Goal: Information Seeking & Learning: Find specific fact

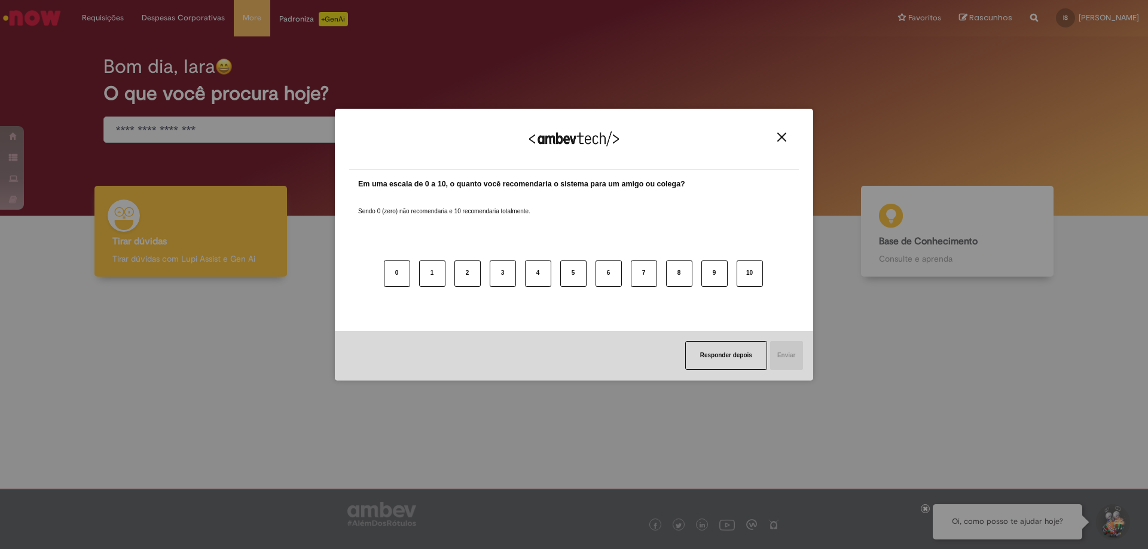
click at [779, 141] on img "Close" at bounding box center [781, 137] width 9 height 9
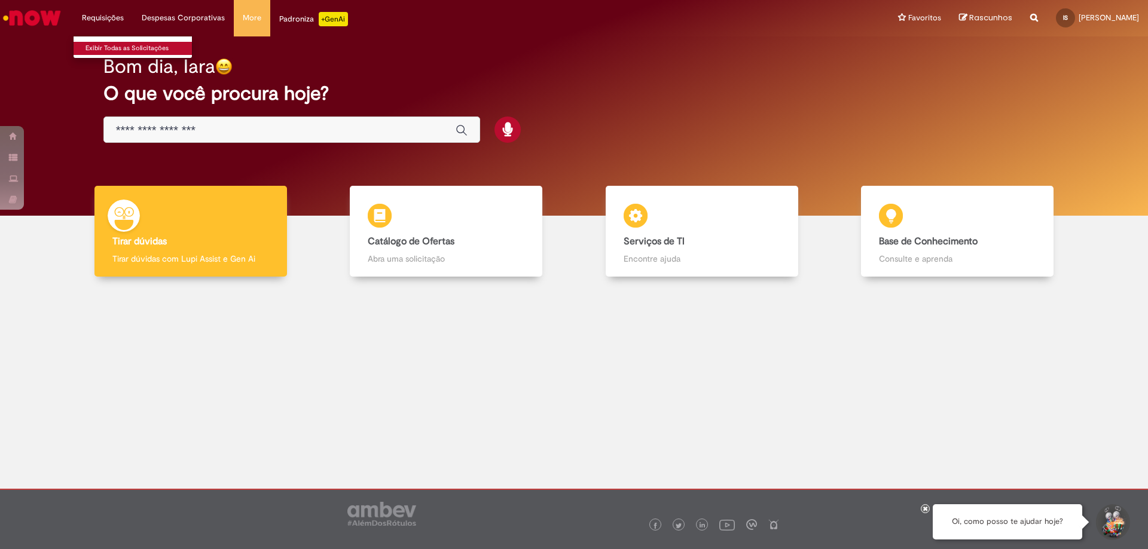
click at [112, 48] on link "Exibir Todas as Solicitações" at bounding box center [139, 48] width 131 height 13
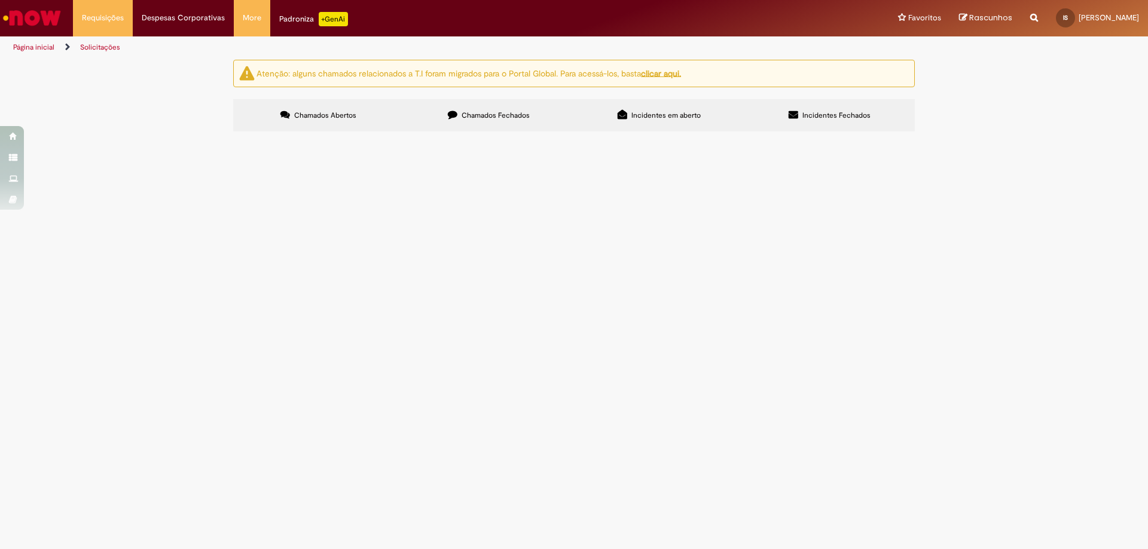
click at [472, 121] on label "Chamados Fechados" at bounding box center [488, 115] width 170 height 32
click at [645, 98] on div "Atenção: alguns chamados relacionados a T.I foram migrados para o Portal Global…" at bounding box center [573, 97] width 699 height 75
click at [659, 117] on span "Incidentes em aberto" at bounding box center [665, 116] width 69 height 10
click at [822, 119] on span "Incidentes Fechados" at bounding box center [836, 116] width 68 height 10
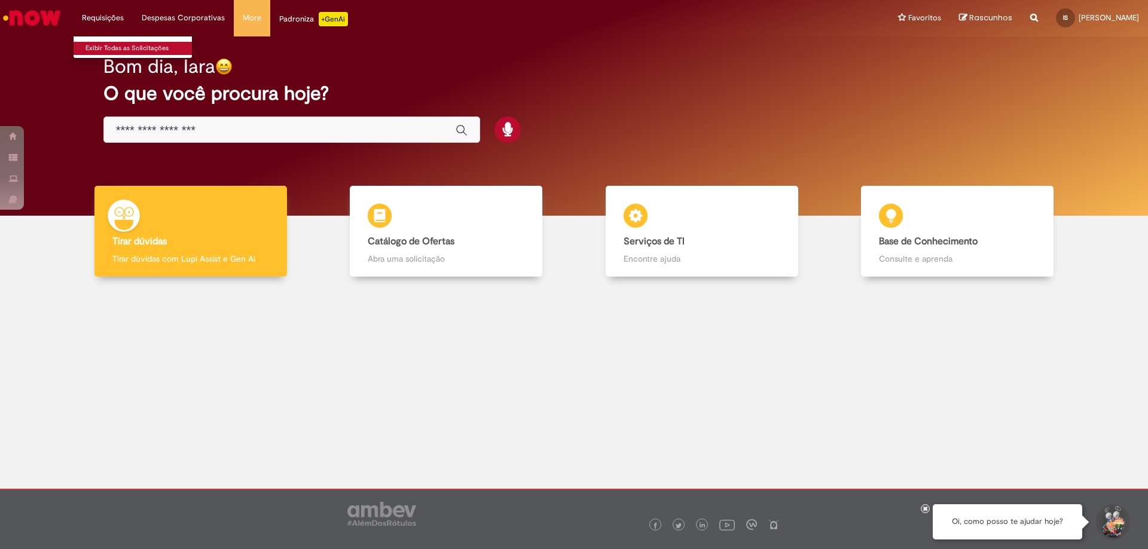
click at [96, 54] on link "Exibir Todas as Solicitações" at bounding box center [139, 48] width 131 height 13
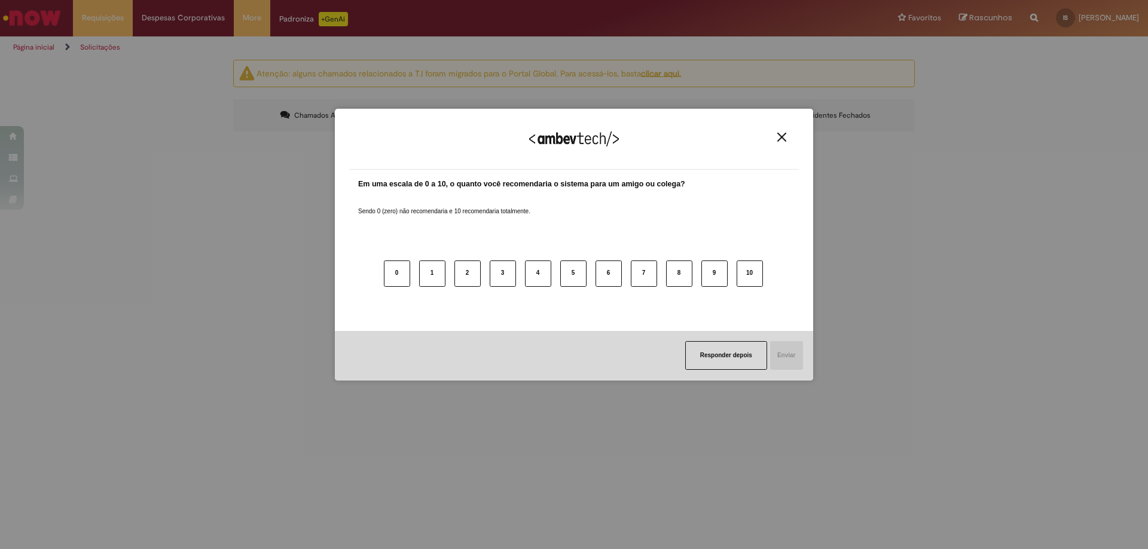
click at [771, 139] on div "Agradecemos seu feedback!" at bounding box center [573, 146] width 449 height 47
click at [782, 136] on img "Close" at bounding box center [781, 137] width 9 height 9
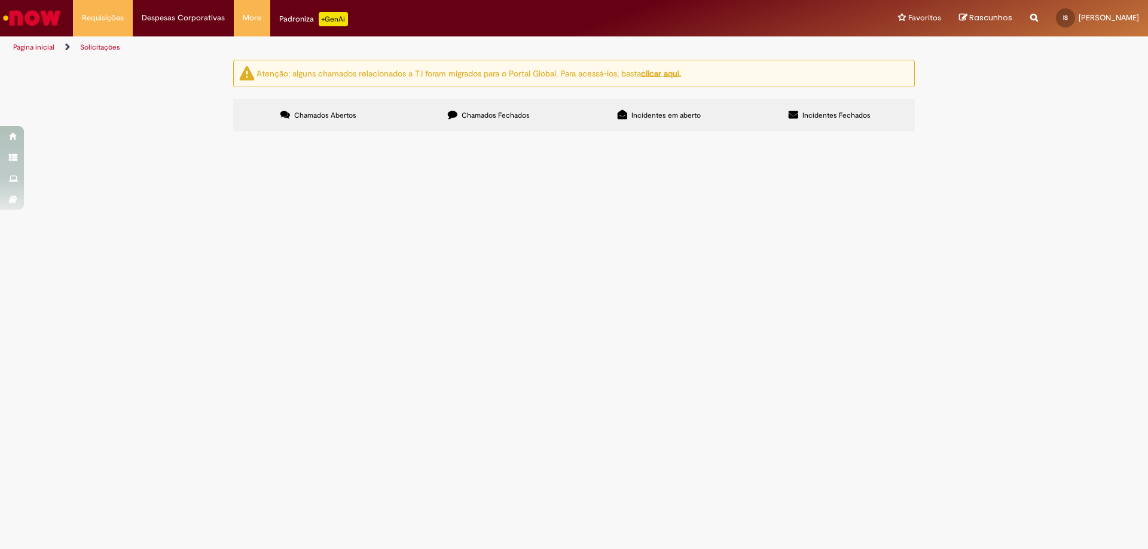
click at [852, 120] on span "Incidentes Fechados" at bounding box center [836, 116] width 68 height 10
click at [632, 108] on label "Incidentes em aberto" at bounding box center [659, 115] width 170 height 32
click at [560, 109] on label "Chamados Fechados" at bounding box center [488, 115] width 170 height 32
click at [308, 119] on span "Chamados Abertos" at bounding box center [325, 116] width 62 height 10
click at [35, 7] on img "Ir para a Homepage" at bounding box center [32, 18] width 62 height 24
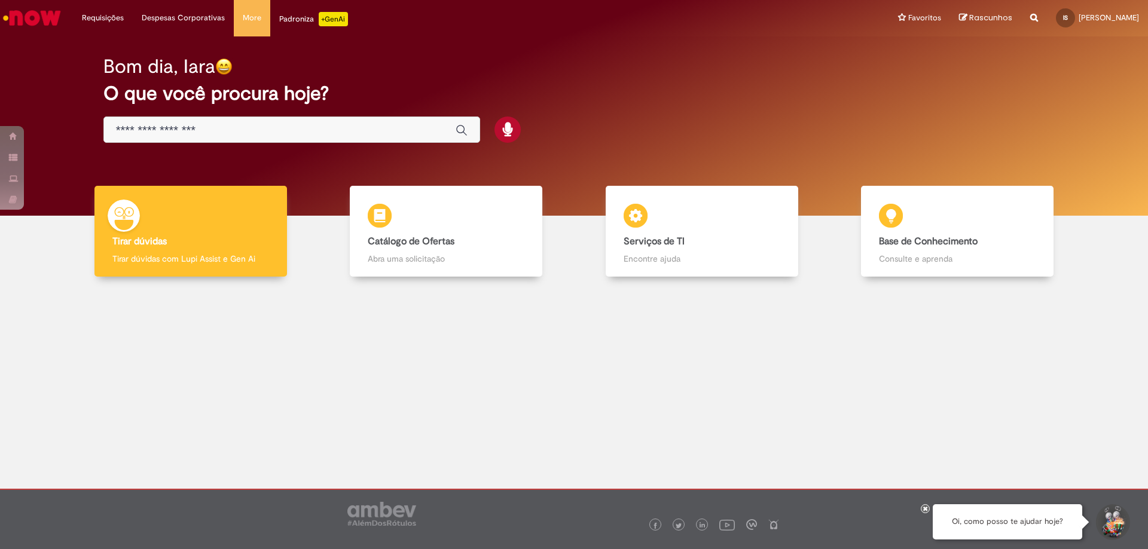
click at [262, 130] on input "Basta digitar aqui" at bounding box center [280, 131] width 328 height 14
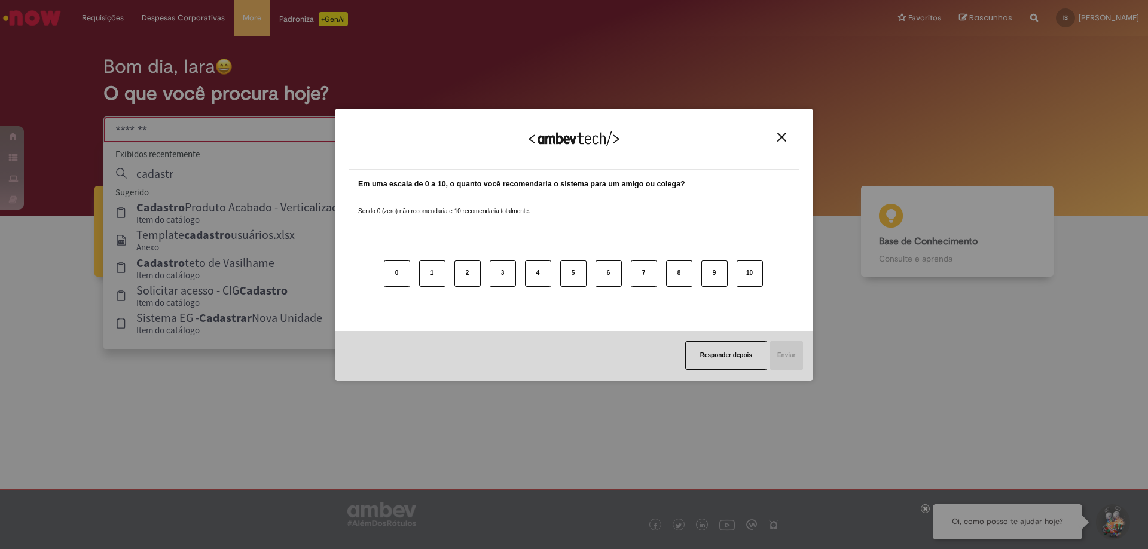
click at [776, 138] on button "Close" at bounding box center [781, 137] width 16 height 10
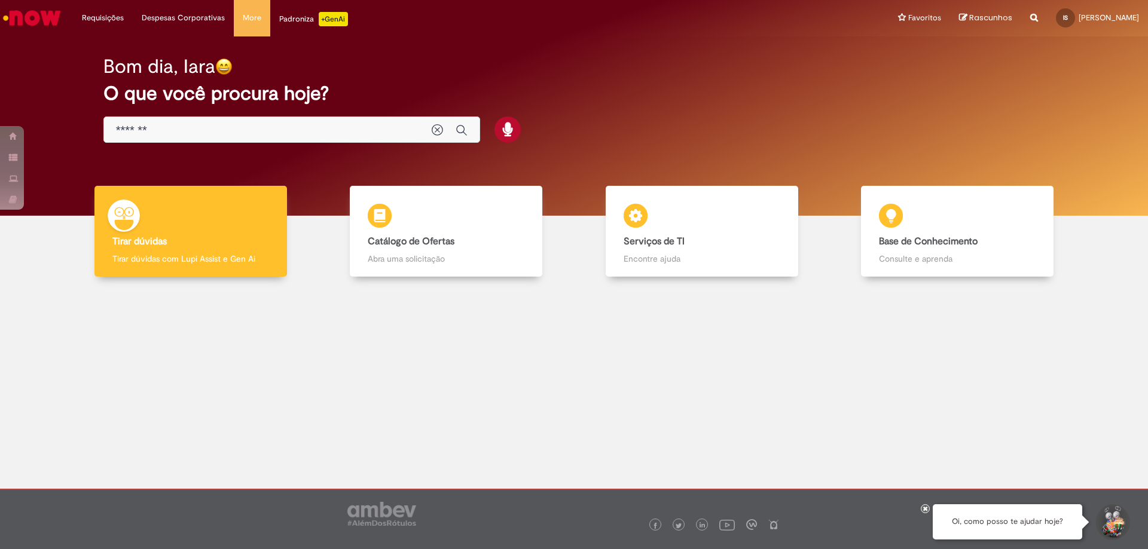
click at [225, 122] on div "*******" at bounding box center [291, 130] width 377 height 27
click at [162, 135] on input "*******" at bounding box center [268, 131] width 304 height 14
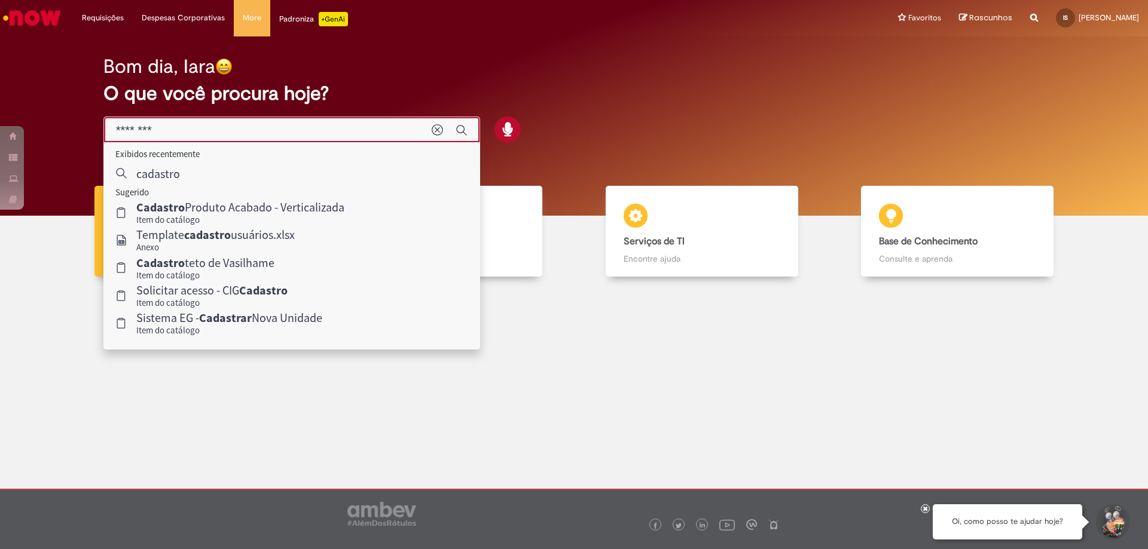
type input "********"
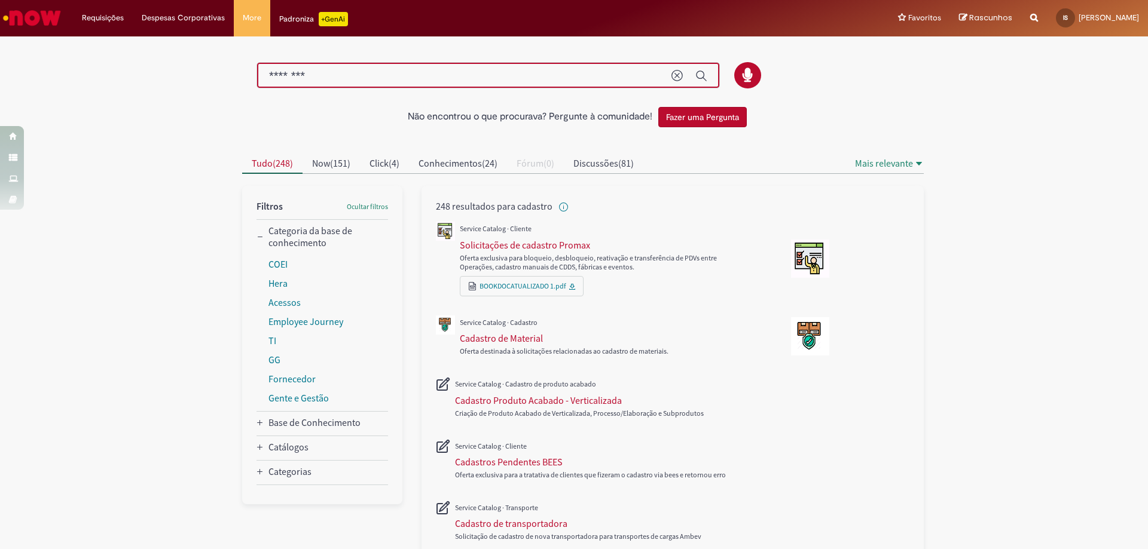
drag, startPoint x: 326, startPoint y: 72, endPoint x: 158, endPoint y: 78, distance: 167.5
click at [158, 78] on div "Não encontrou o que procurava? Pergunte à comunidade! Fazer uma Pergunta Cancel…" at bounding box center [574, 524] width 1148 height 973
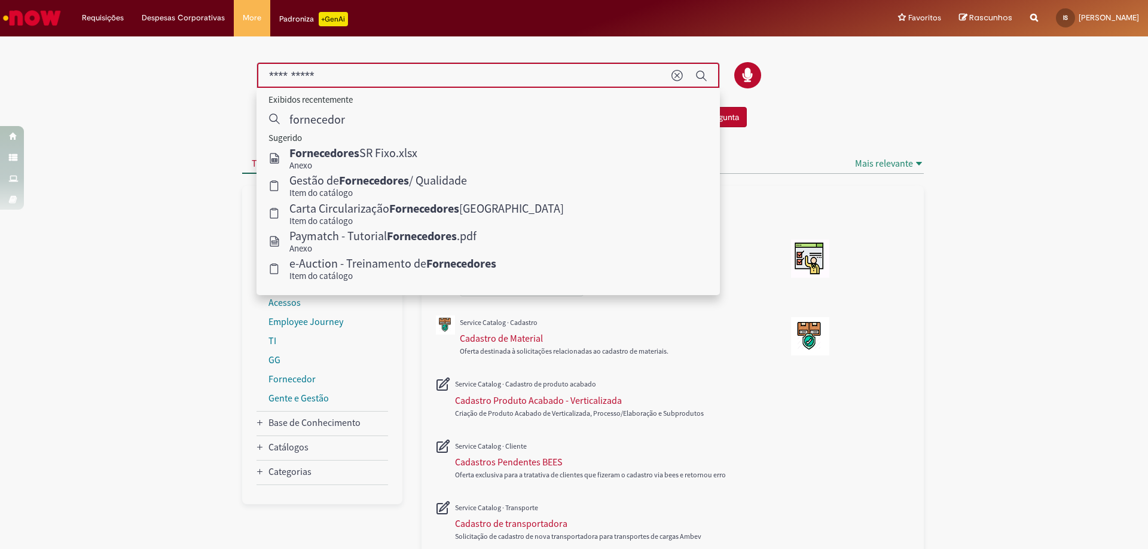
type input "**********"
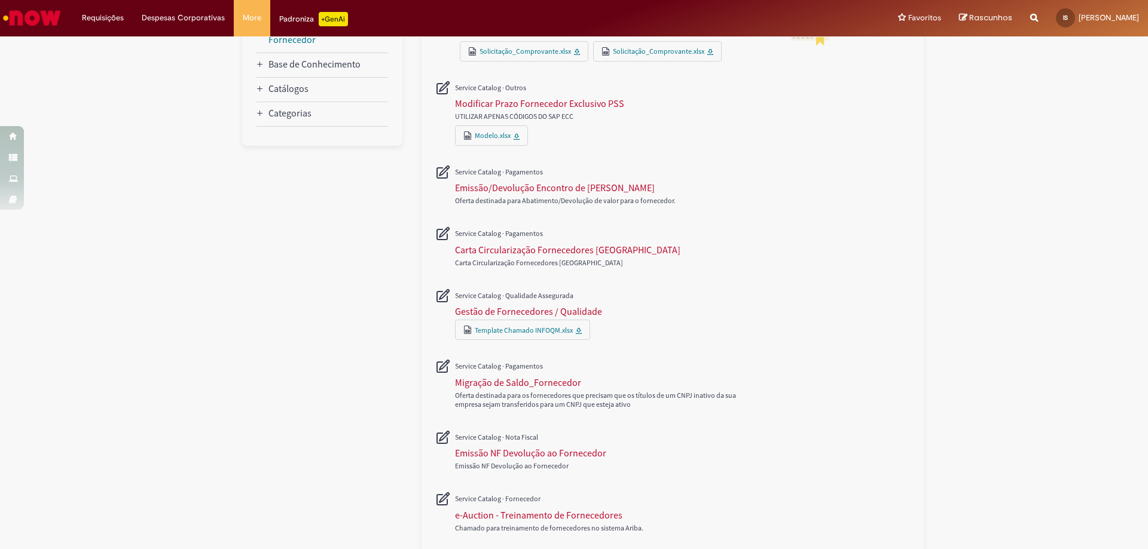
scroll to position [421, 0]
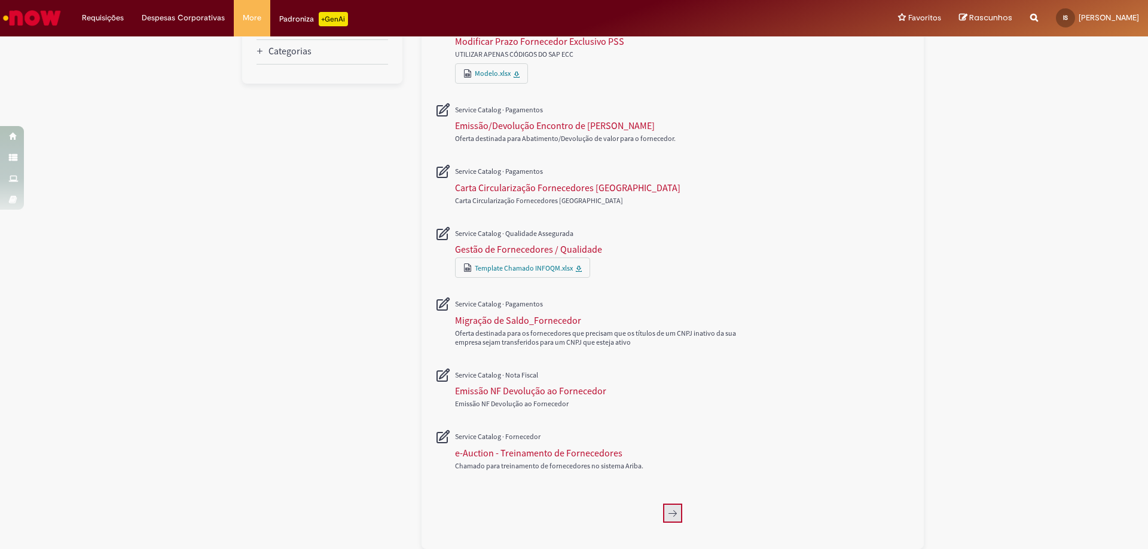
click at [669, 509] on icon "Próxima página, 2" at bounding box center [673, 514] width 10 height 10
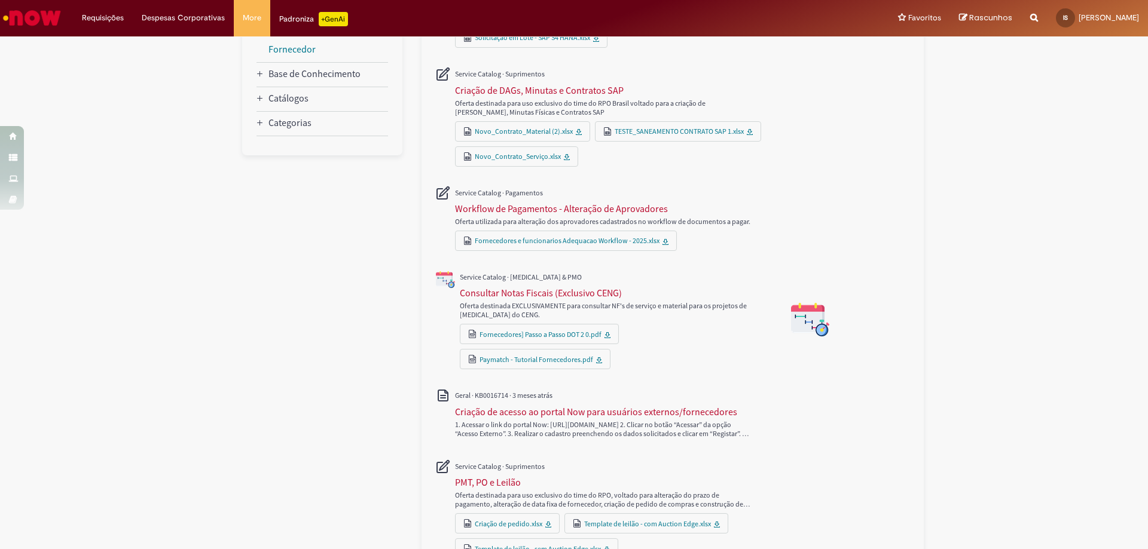
scroll to position [648, 0]
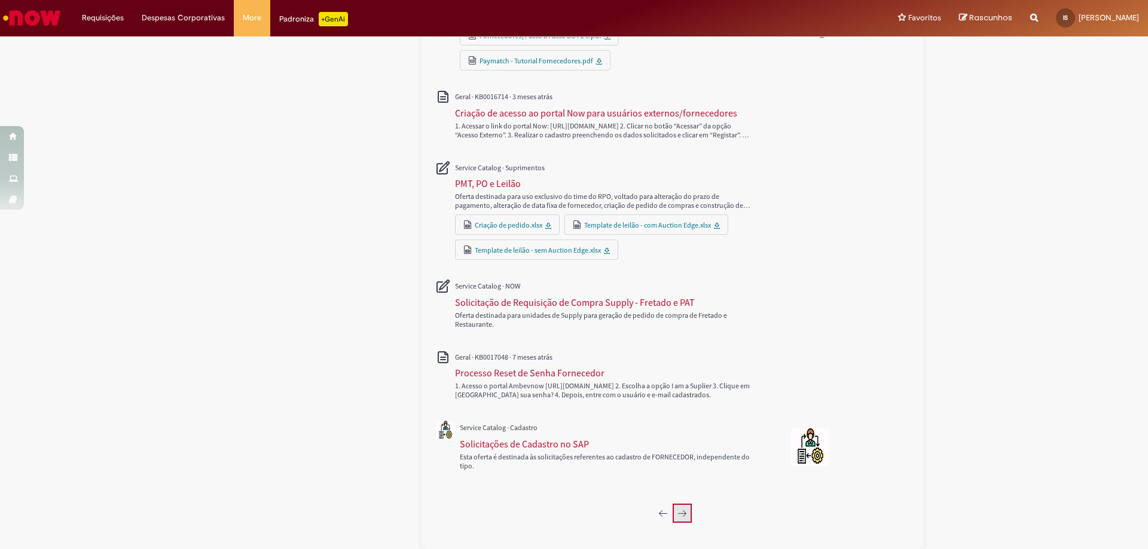
click at [678, 517] on icon "Próxima página, 3" at bounding box center [682, 514] width 10 height 10
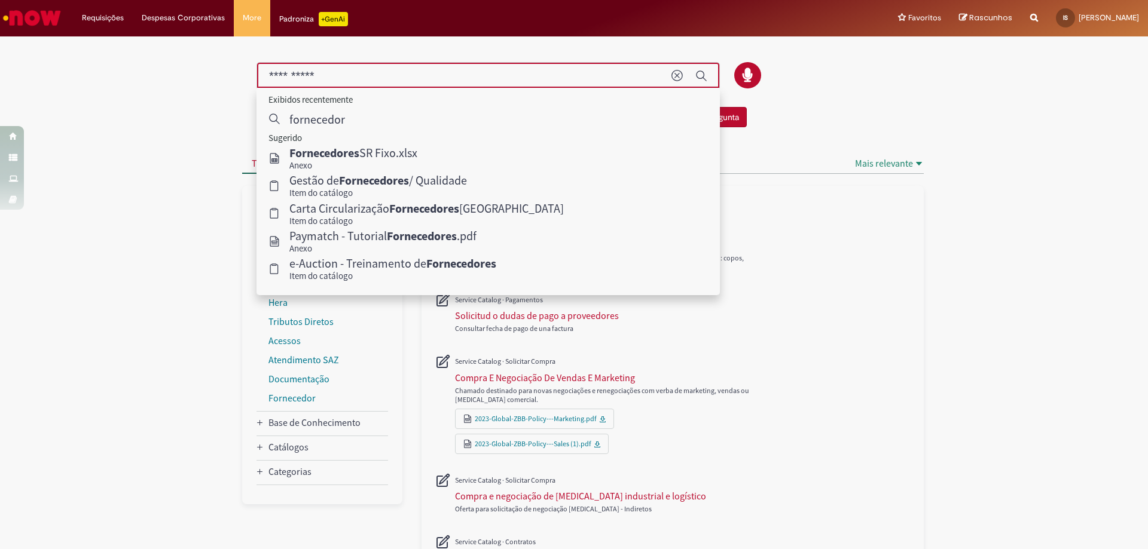
drag, startPoint x: 332, startPoint y: 75, endPoint x: 132, endPoint y: 71, distance: 199.7
click at [132, 71] on div "Não encontrou o que procurava? Pergunte à comunidade! Fazer uma Pergunta Cancel…" at bounding box center [574, 525] width 1148 height 975
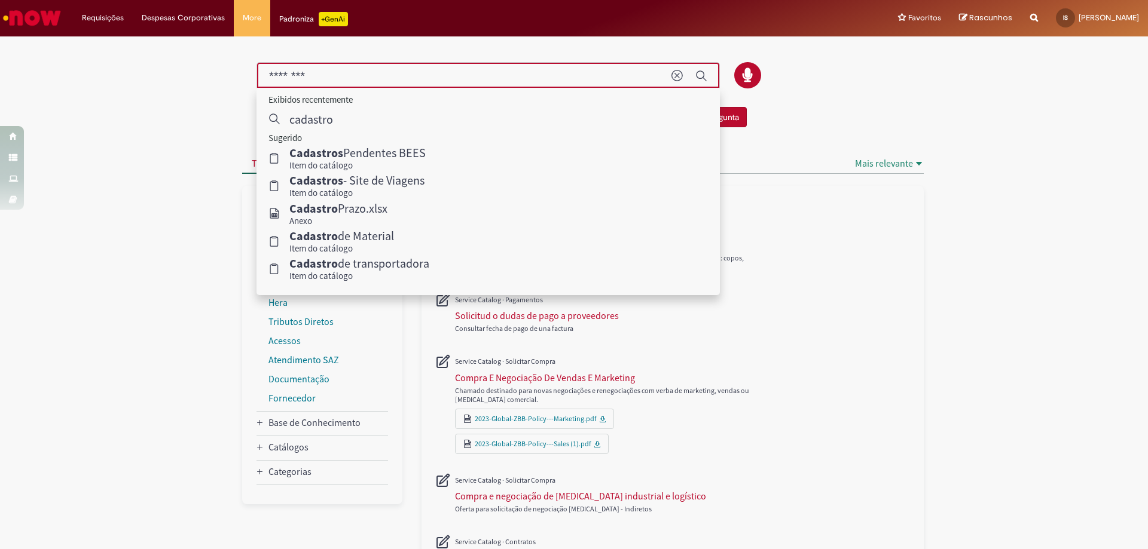
type input "********"
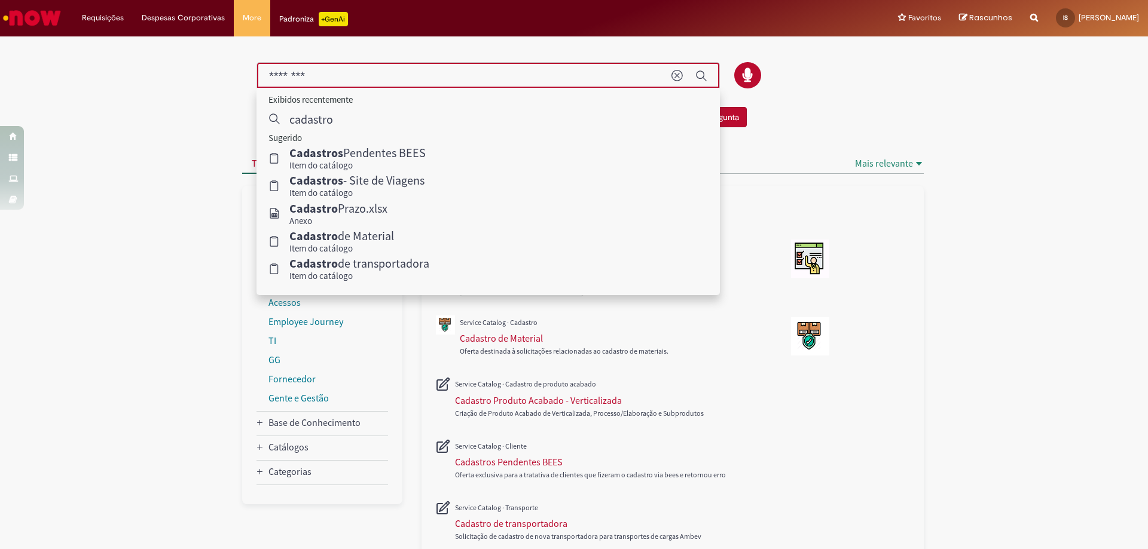
drag, startPoint x: 341, startPoint y: 79, endPoint x: 88, endPoint y: 64, distance: 253.3
click at [88, 64] on div "Não encontrou o que procurava? Pergunte à comunidade! Fazer uma Pergunta Cancel…" at bounding box center [574, 524] width 1148 height 973
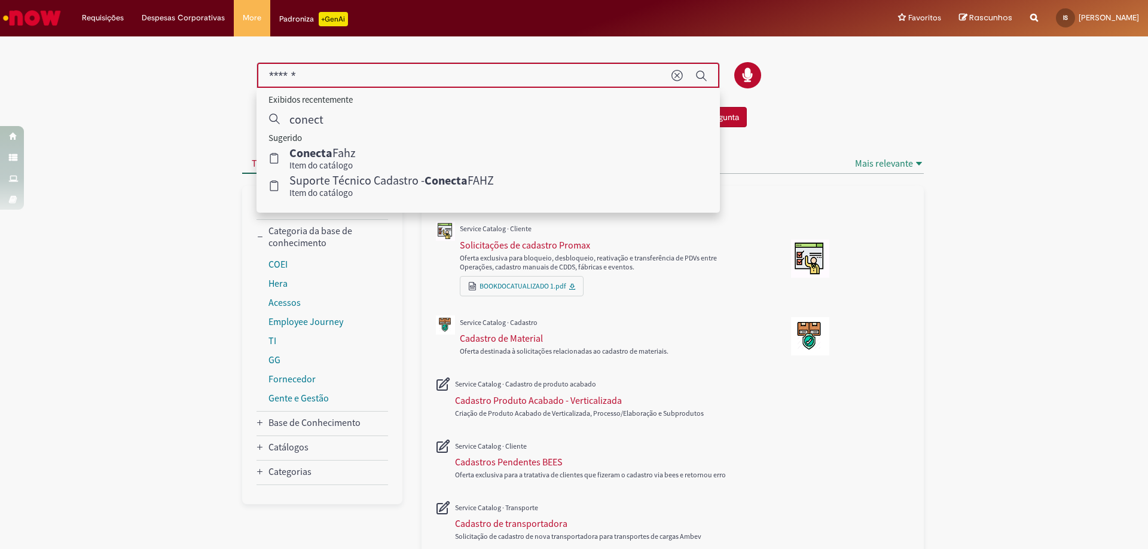
type input "******"
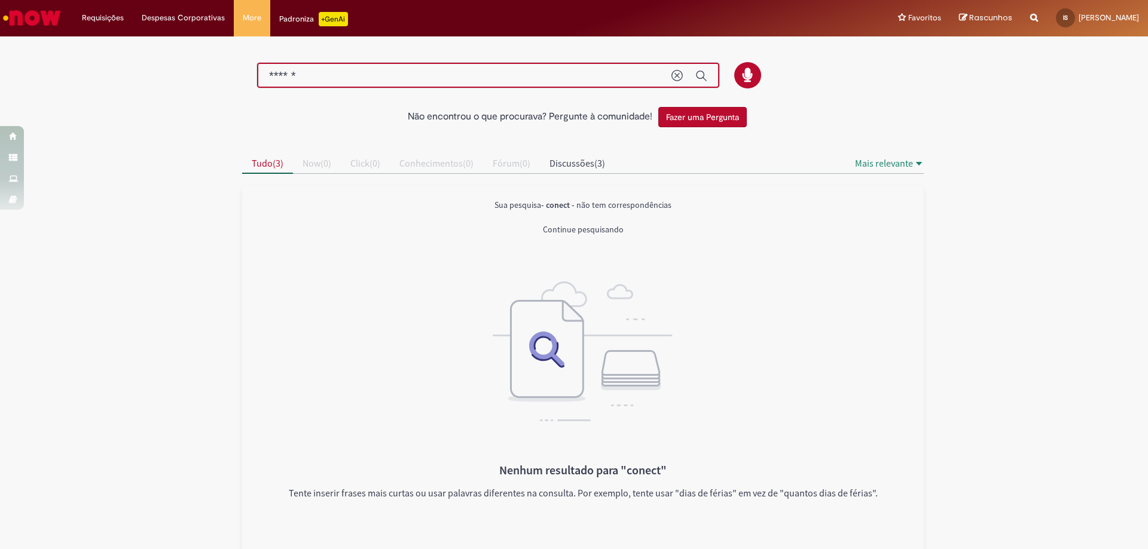
scroll to position [4, 0]
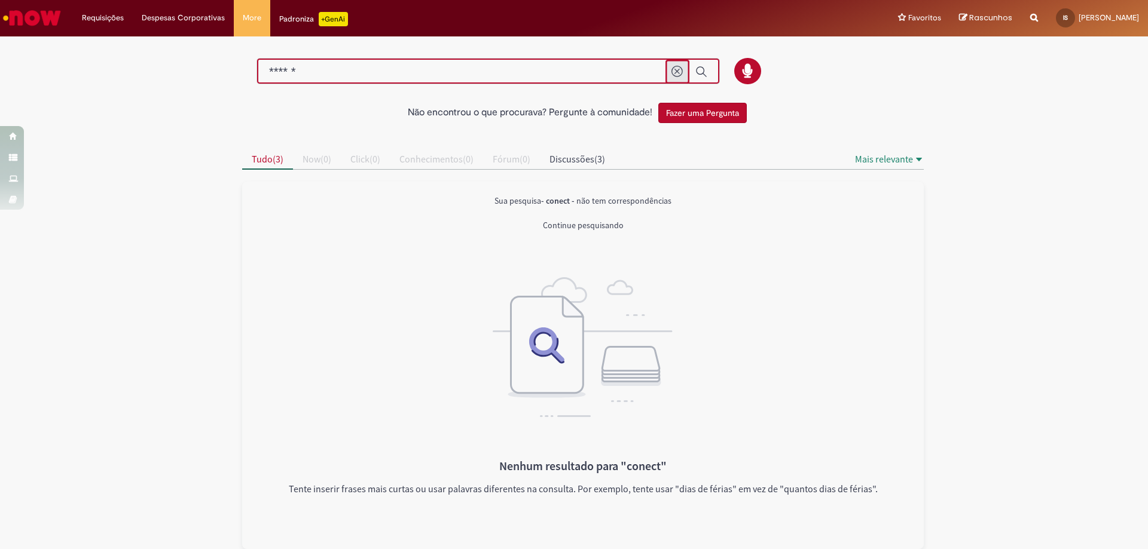
click at [672, 70] on icon "Limpar termo de pesquisa" at bounding box center [677, 72] width 12 height 12
